Goal: Task Accomplishment & Management: Manage account settings

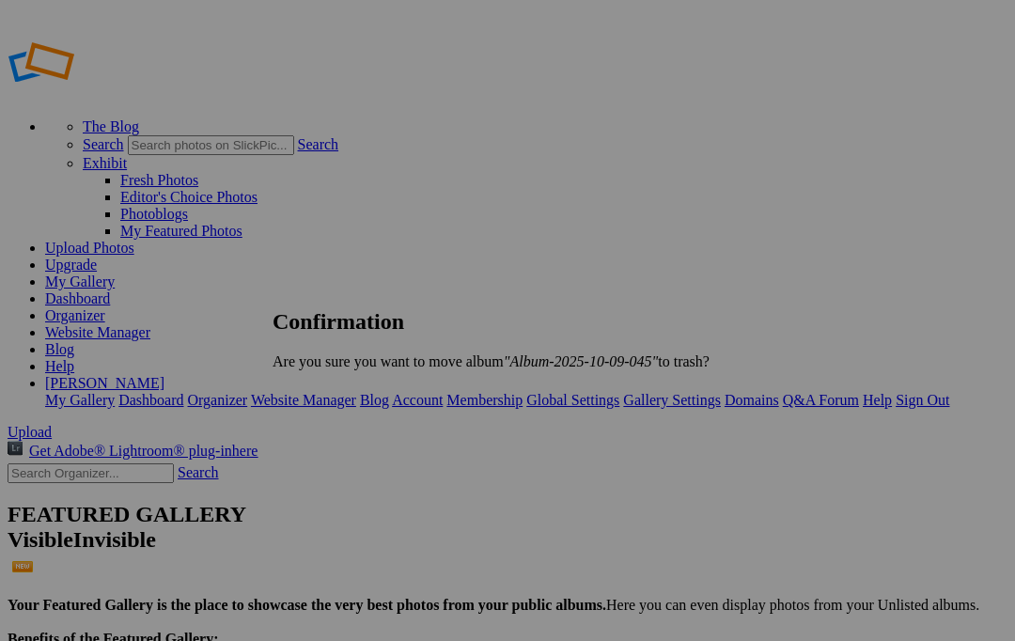
click at [335, 390] on span "Yes" at bounding box center [325, 393] width 22 height 16
click at [335, 387] on span "Yes" at bounding box center [325, 393] width 22 height 16
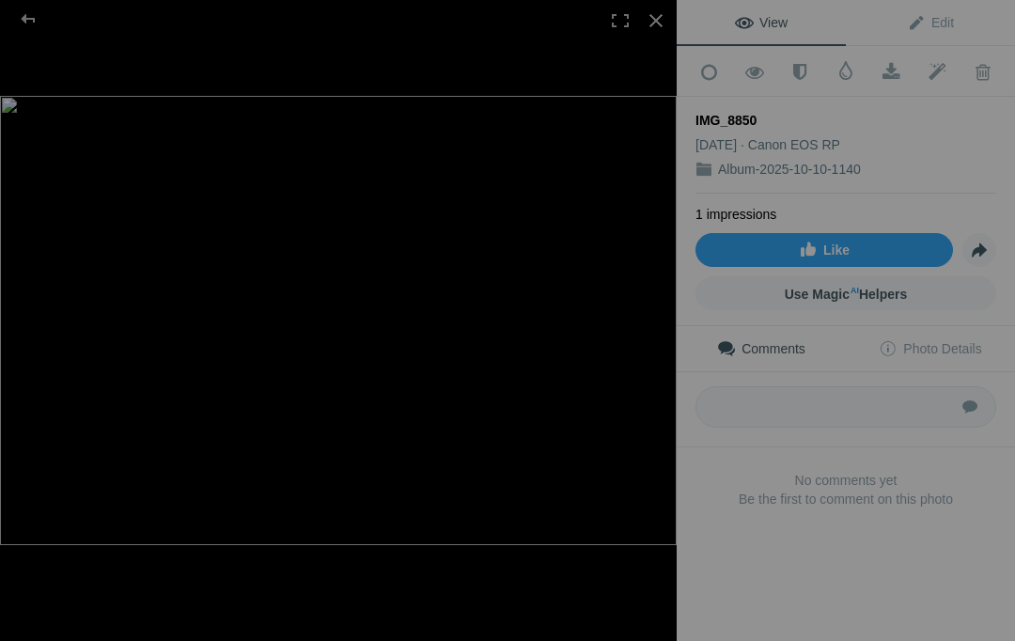
click at [28, 23] on div at bounding box center [28, 19] width 68 height 38
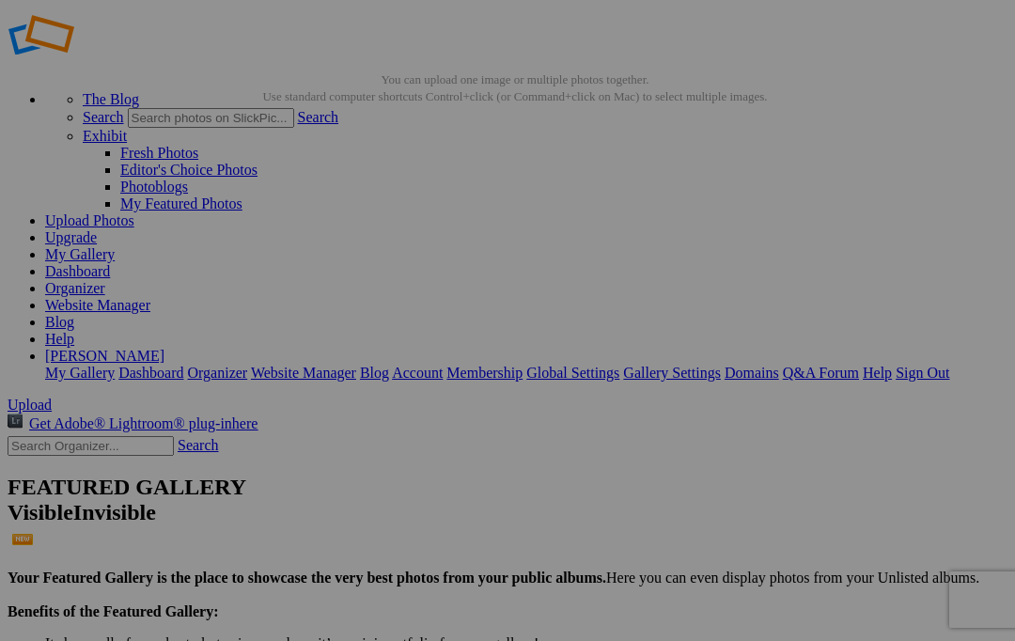
scroll to position [31, 0]
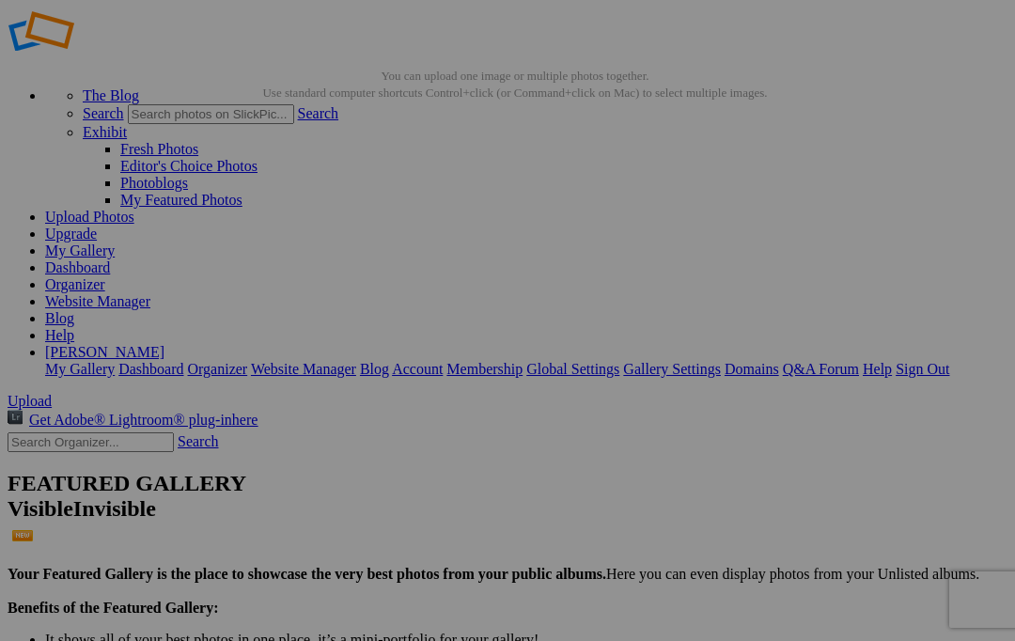
click at [52, 393] on span "Upload" at bounding box center [30, 401] width 44 height 16
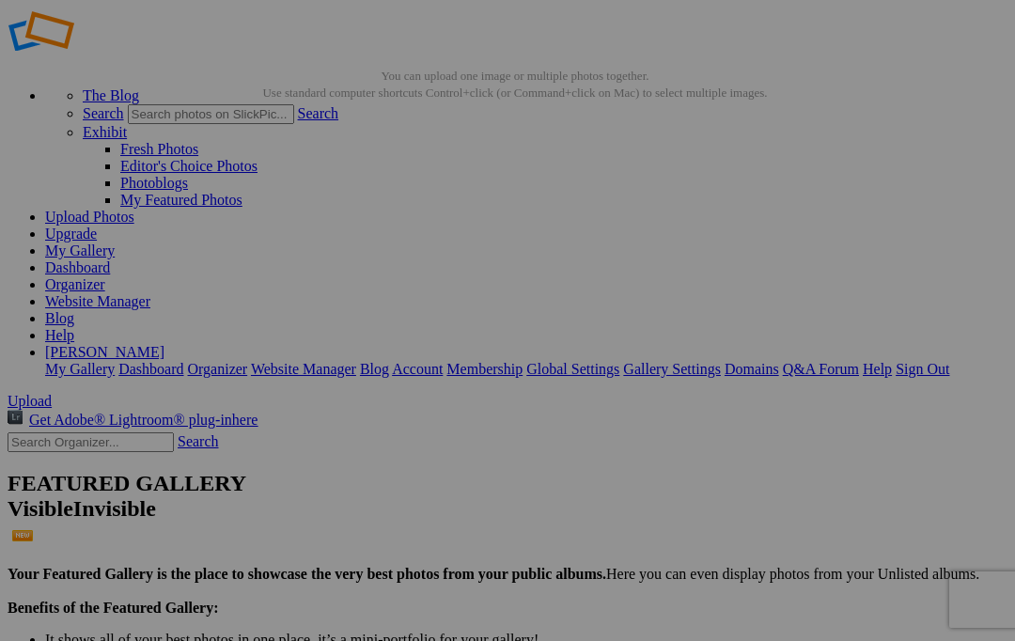
scroll to position [31, 0]
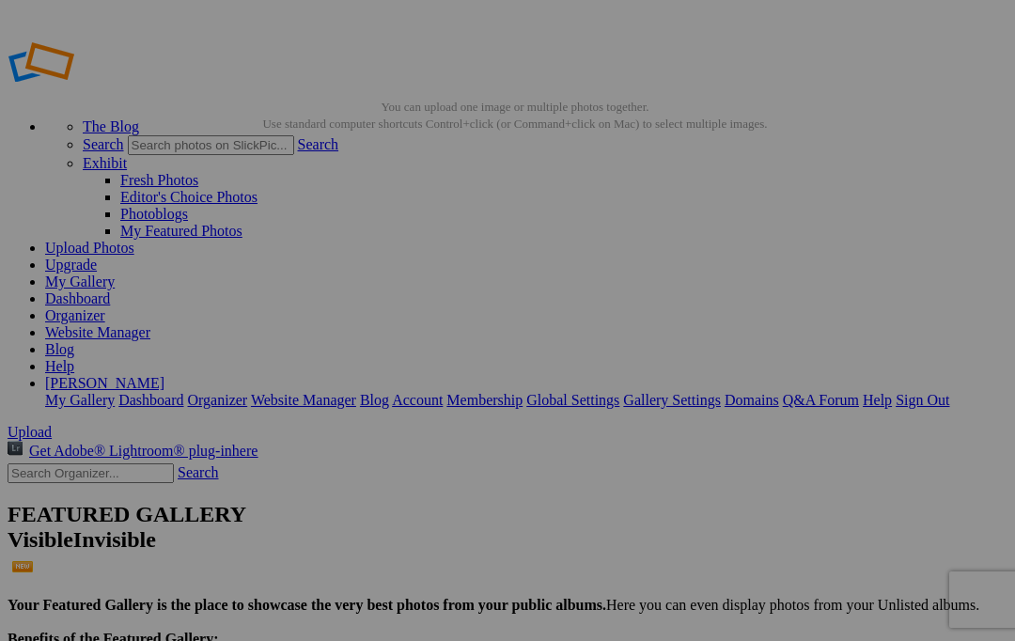
click at [891, 392] on link "Help" at bounding box center [876, 400] width 29 height 16
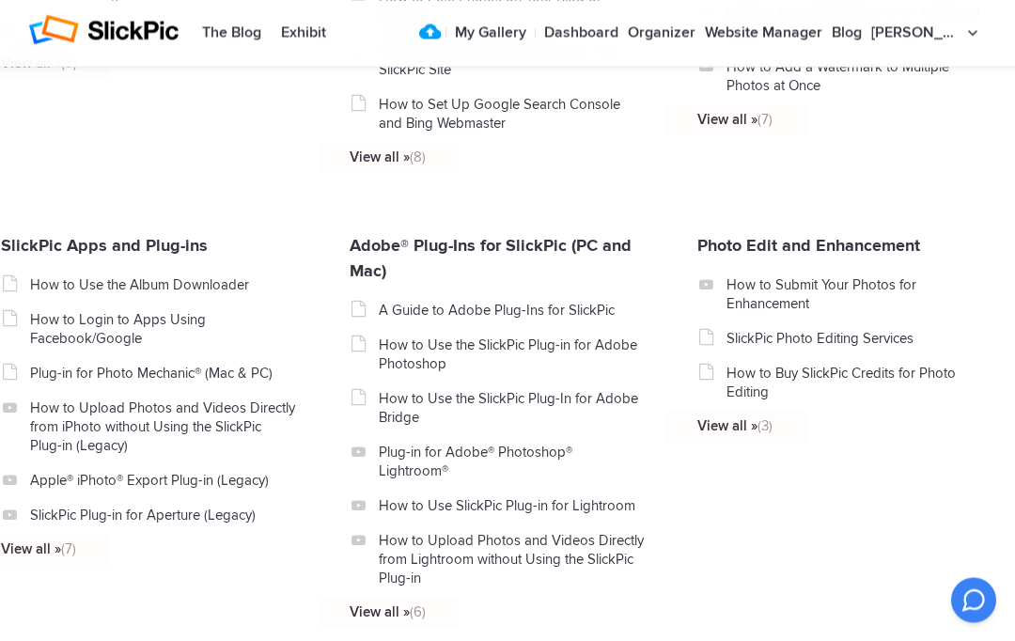
scroll to position [1936, 0]
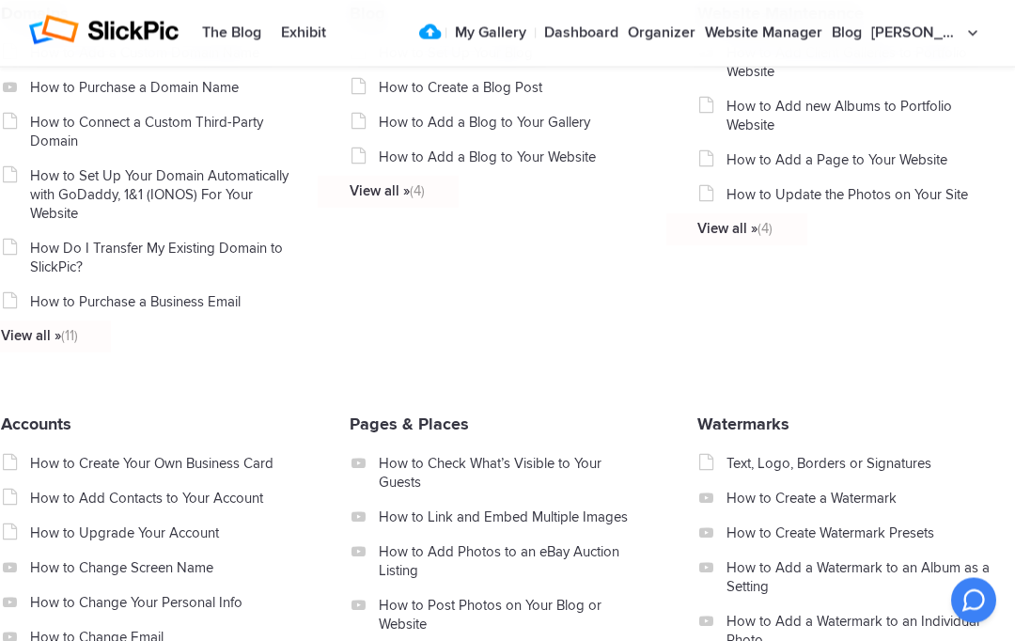
scroll to position [1326, 0]
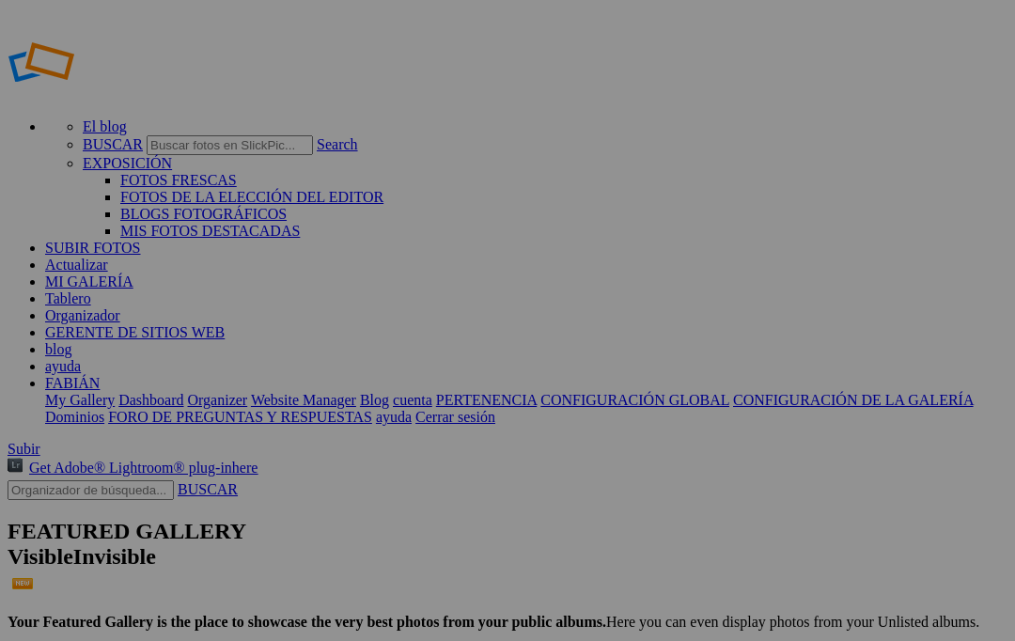
click at [40, 441] on span "Subir" at bounding box center [24, 449] width 33 height 16
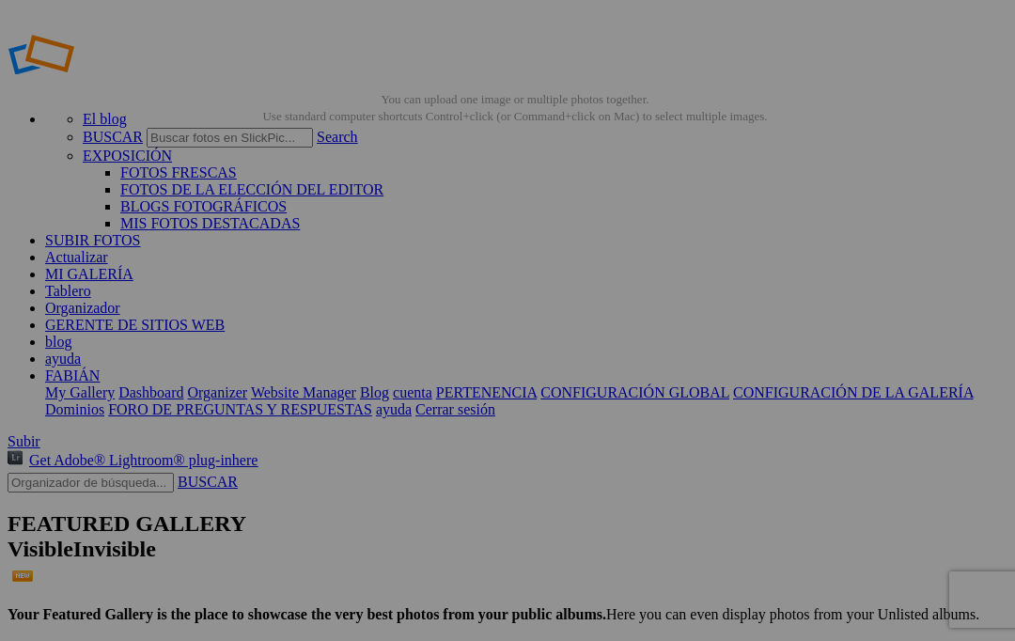
click at [380, 419] on span "CERRAR" at bounding box center [349, 427] width 60 height 16
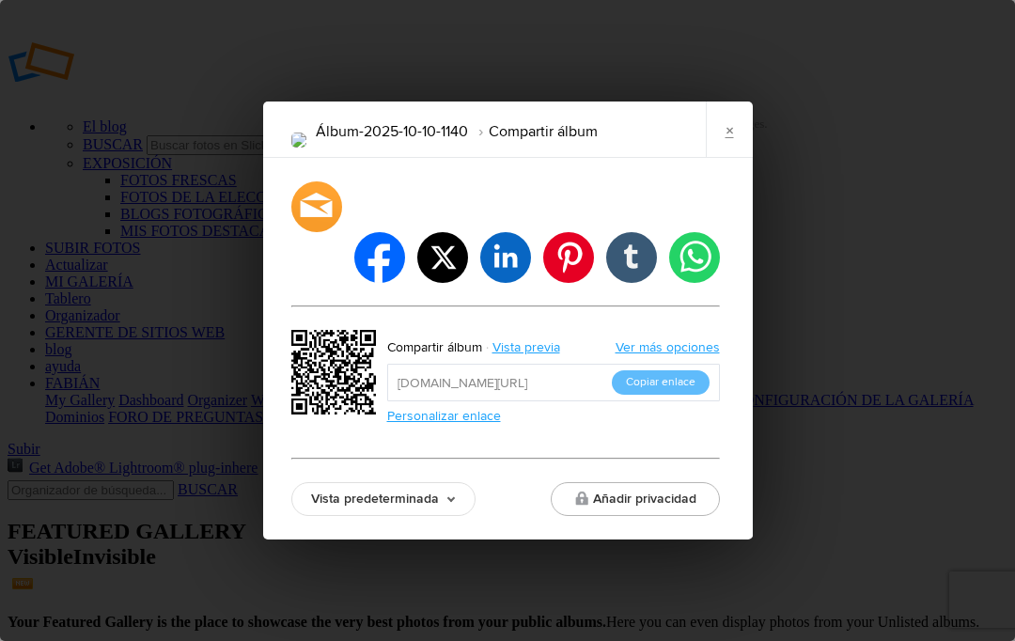
click at [721, 158] on link "×" at bounding box center [728, 129] width 47 height 56
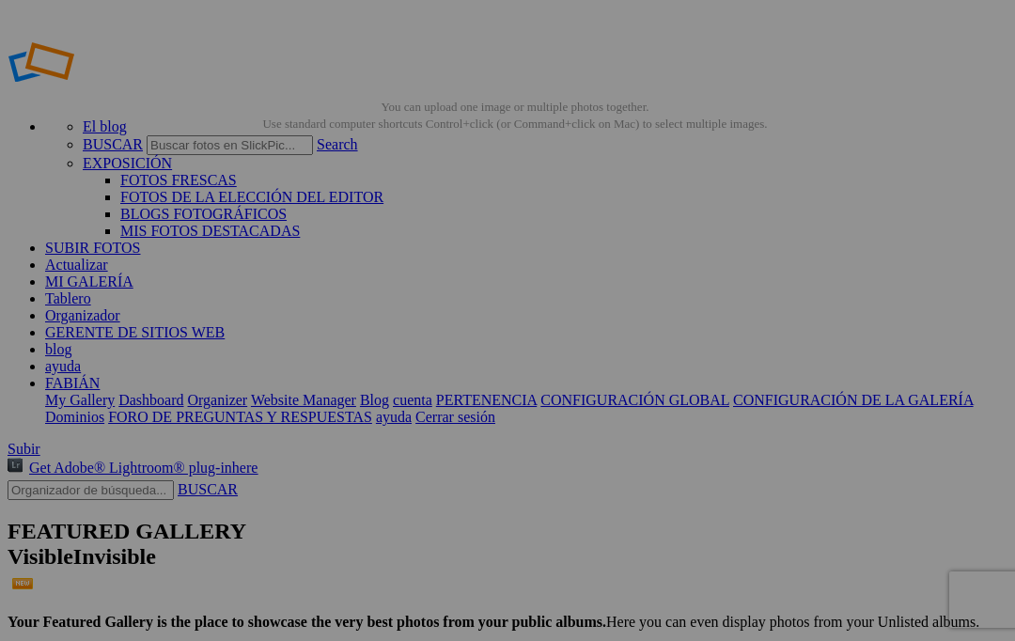
click at [127, 118] on link "El blog" at bounding box center [105, 126] width 44 height 16
